Goal: Complete application form

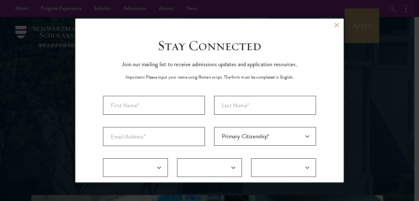
select select "AF"
select select
click at [183, 107] on input "First Name*" at bounding box center [154, 105] width 102 height 19
type input "Toyeeb"
type input "[PERSON_NAME]"
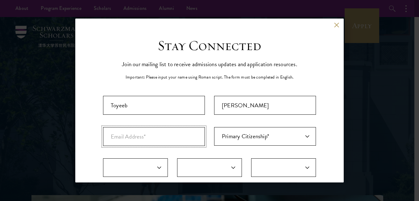
type input "[EMAIL_ADDRESS][DOMAIN_NAME]"
select select "28"
select select "1998"
select select "NI"
type input "Iwo"
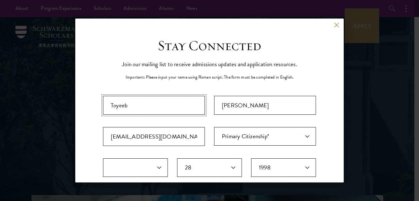
select select
type input "Abdulmumini"
click at [300, 136] on select "Primary Citizenship* [GEOGRAPHIC_DATA] [DEMOGRAPHIC_DATA] [DEMOGRAPHIC_DATA] [D…" at bounding box center [265, 136] width 102 height 19
select select "NI"
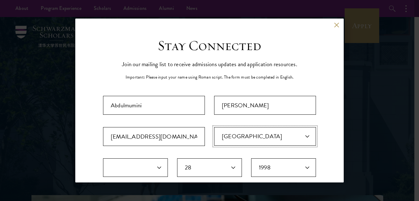
click at [214, 127] on select "Primary Citizenship* [GEOGRAPHIC_DATA] [DEMOGRAPHIC_DATA] [DEMOGRAPHIC_DATA] [D…" at bounding box center [265, 136] width 102 height 19
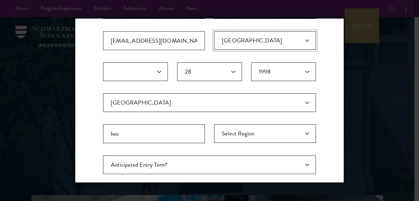
scroll to position [97, 0]
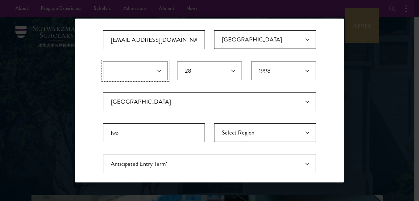
click at [162, 73] on select "January February March April May June July August September October November De…" at bounding box center [135, 70] width 65 height 19
select select "08"
click at [103, 61] on select "January February March April May June July August September October November De…" at bounding box center [135, 70] width 65 height 19
click at [304, 131] on select "Select Region [GEOGRAPHIC_DATA] [GEOGRAPHIC_DATA] [GEOGRAPHIC_DATA] [GEOGRAPHIC…" at bounding box center [265, 132] width 102 height 19
select select "Osun"
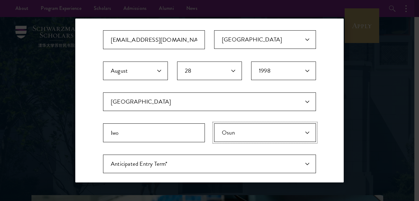
click at [214, 123] on select "Select Region [GEOGRAPHIC_DATA] [GEOGRAPHIC_DATA] [GEOGRAPHIC_DATA] [GEOGRAPHIC…" at bounding box center [265, 132] width 102 height 19
click at [302, 163] on select "Anticipated Entry Term* [DATE] (Application opens [DATE]) Just Exploring" at bounding box center [209, 163] width 213 height 19
select select "e64b8ab3-eabb-4867-96d5-7e6b4840665f"
click at [103, 154] on select "Anticipated Entry Term* [DATE] (Application opens [DATE]) Just Exploring" at bounding box center [209, 163] width 213 height 19
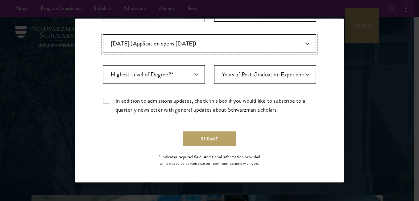
scroll to position [219, 0]
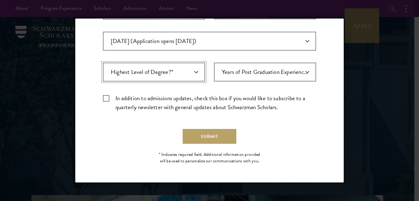
click at [194, 72] on select "Highest Level of Degree?* PHD Bachelor's Master's Current Undergraduate Student" at bounding box center [154, 72] width 102 height 19
select select "baef124f-e103-44b1-8ca6-5d0669438e44"
click at [103, 63] on select "Highest Level of Degree?* PHD Bachelor's Master's Current Undergraduate Student" at bounding box center [154, 72] width 102 height 19
click at [298, 70] on select "Years of Post Graduation Experience?* 1 2 3 4 5 6 7 8 9 10" at bounding box center [265, 72] width 102 height 19
select select "1"
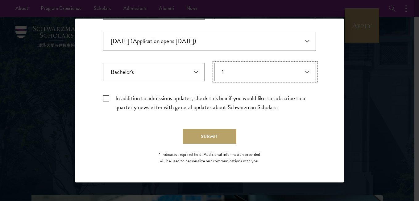
click at [214, 63] on select "Years of Post Graduation Experience?* 1 2 3 4 5 6 7 8 9 10" at bounding box center [265, 72] width 102 height 19
click at [106, 98] on label "In addition to admissions updates, check this box if you would like to subscrib…" at bounding box center [209, 103] width 213 height 18
click at [106, 98] on input "In addition to admissions updates, check this box if you would like to subscrib…" at bounding box center [209, 96] width 213 height 4
checkbox input "true"
click at [191, 70] on select "Highest Level of Degree?* PHD Bachelor's Master's Current Undergraduate Student" at bounding box center [154, 72] width 102 height 19
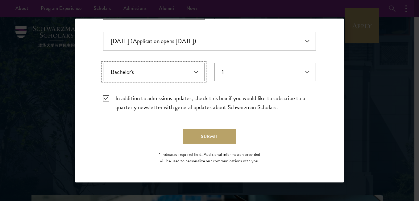
click at [191, 70] on select "Highest Level of Degree?* PHD Bachelor's Master's Current Undergraduate Student" at bounding box center [154, 72] width 102 height 19
click at [202, 135] on button "Submit" at bounding box center [210, 136] width 54 height 15
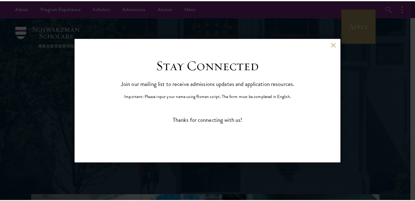
scroll to position [0, 0]
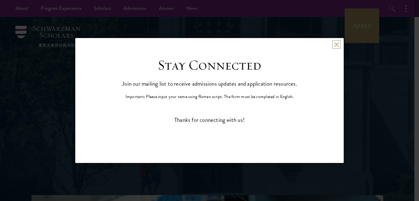
click at [338, 44] on button at bounding box center [336, 44] width 5 height 5
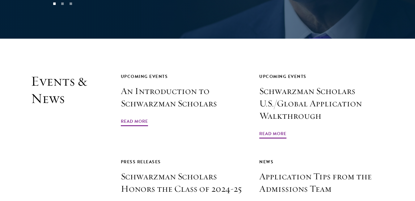
scroll to position [1365, 0]
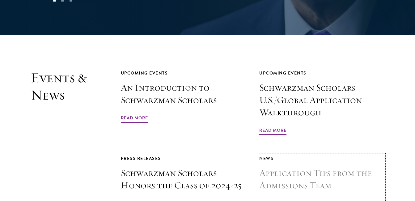
click at [290, 167] on h3 "Application Tips from the Admissions Team" at bounding box center [321, 179] width 125 height 25
